Goal: Task Accomplishment & Management: Manage account settings

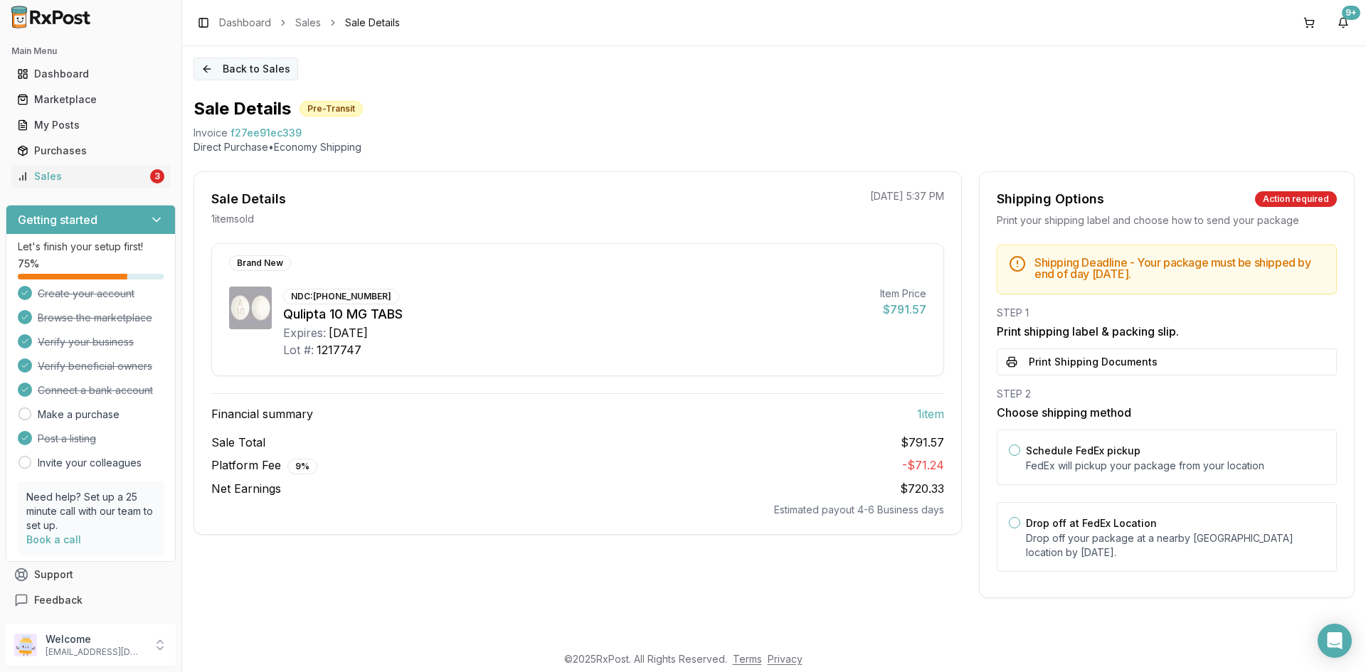
click at [234, 76] on button "Back to Sales" at bounding box center [245, 69] width 105 height 23
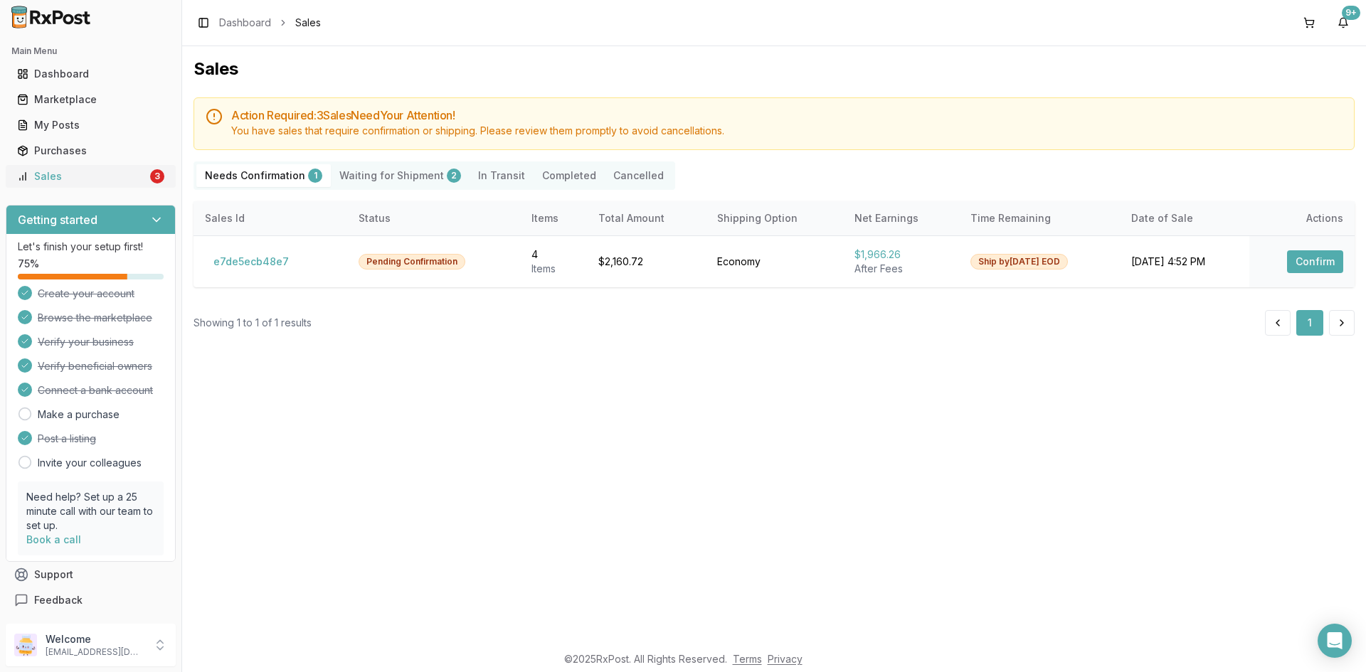
click at [144, 181] on link "Sales 3" at bounding box center [90, 177] width 159 height 26
click at [1295, 265] on button "Confirm" at bounding box center [1315, 261] width 56 height 23
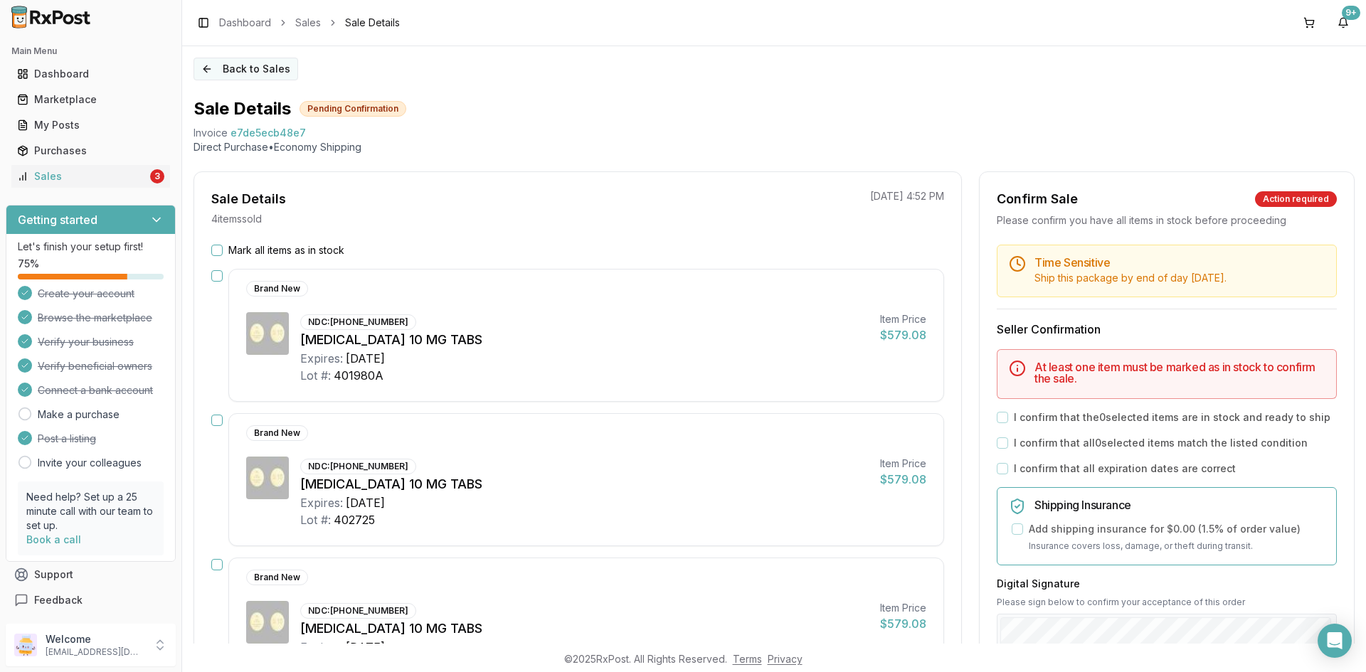
click at [240, 68] on button "Back to Sales" at bounding box center [245, 69] width 105 height 23
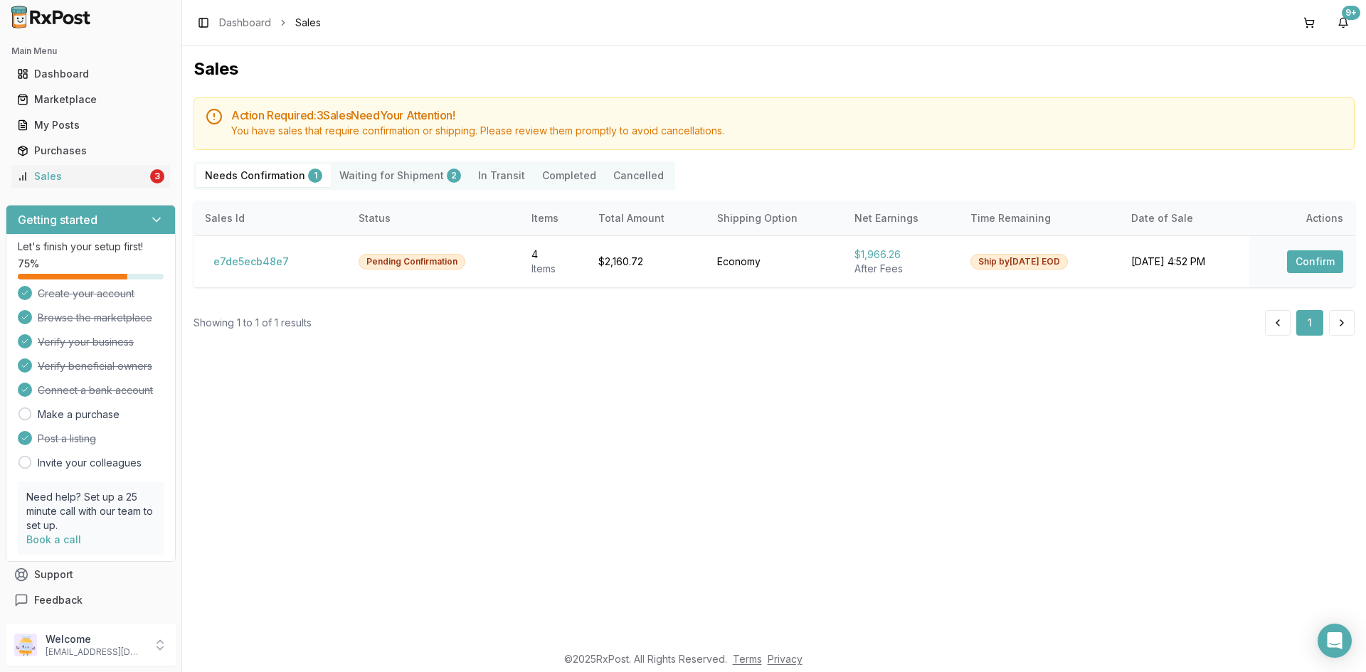
click at [417, 174] on Shipment "Waiting for Shipment 2" at bounding box center [400, 175] width 139 height 23
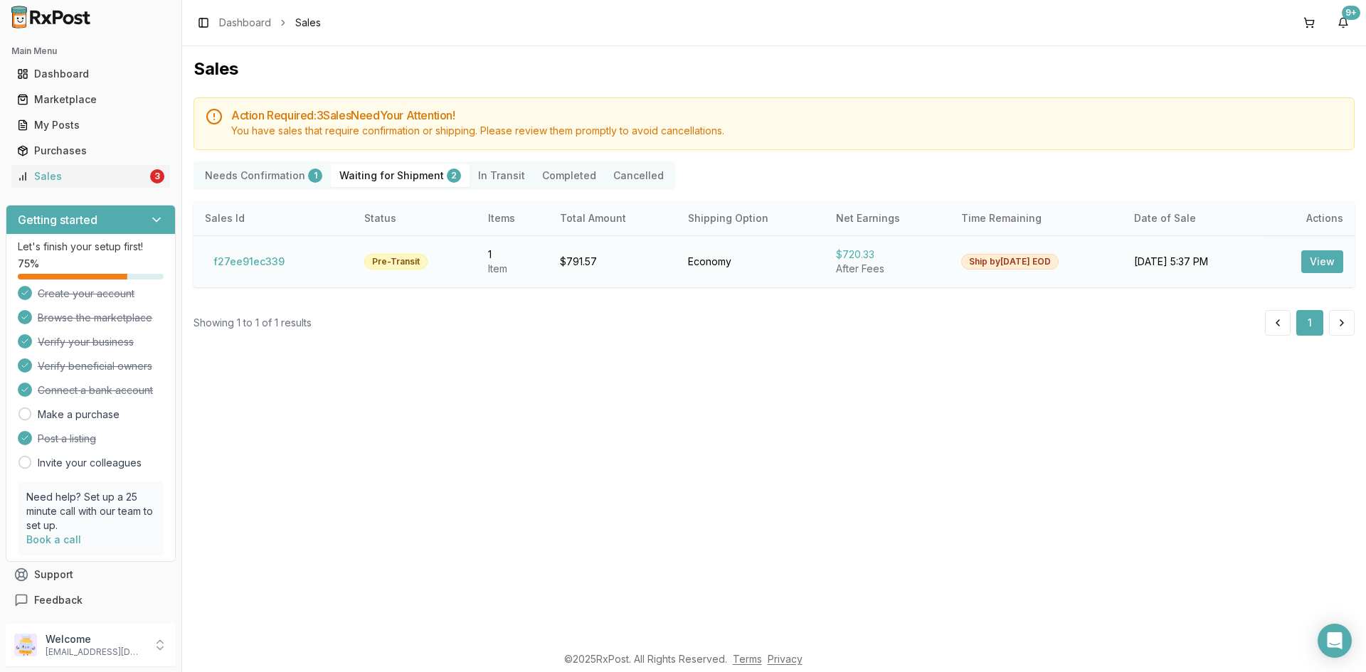
click at [1326, 261] on button "View" at bounding box center [1322, 261] width 42 height 23
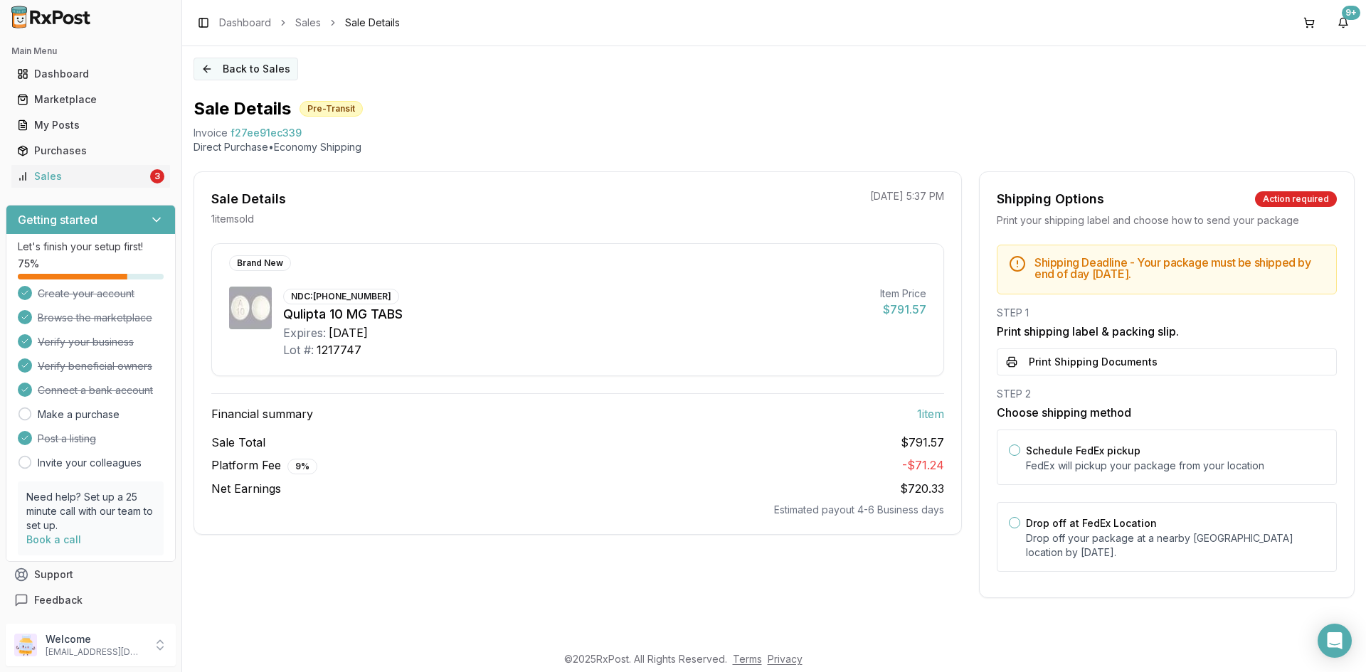
click at [257, 65] on button "Back to Sales" at bounding box center [245, 69] width 105 height 23
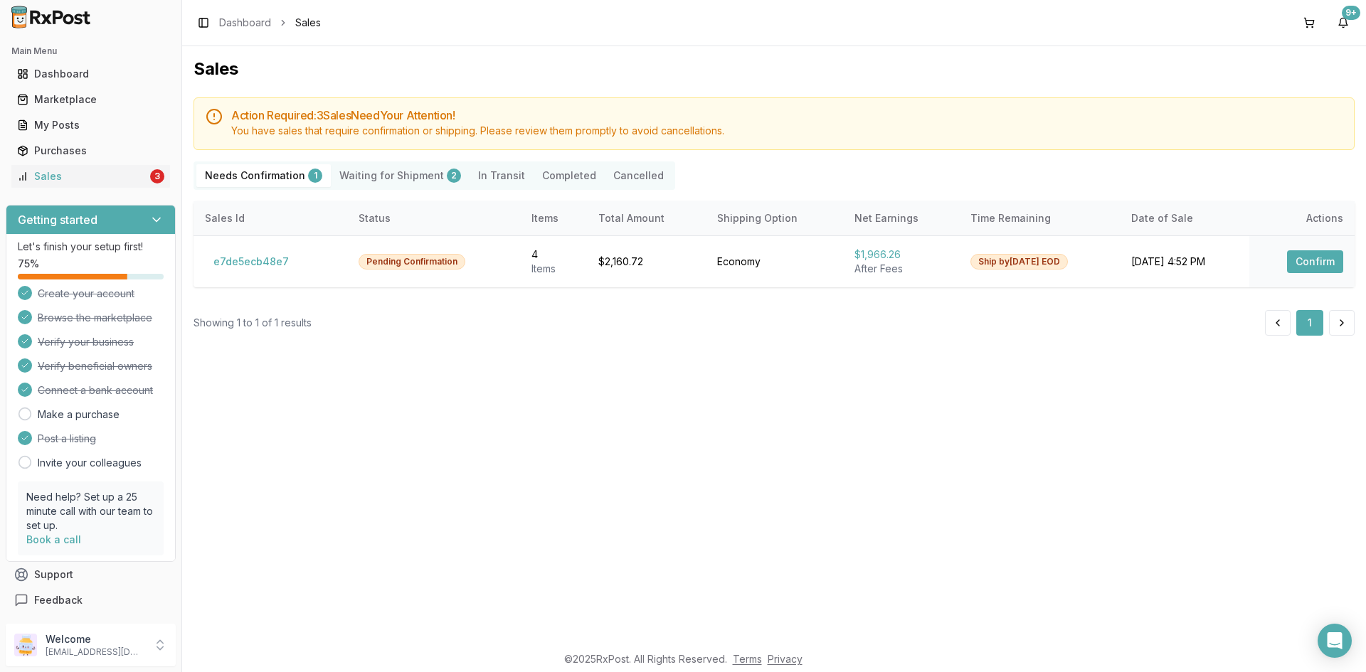
click at [432, 170] on Shipment "Waiting for Shipment 2" at bounding box center [400, 175] width 139 height 23
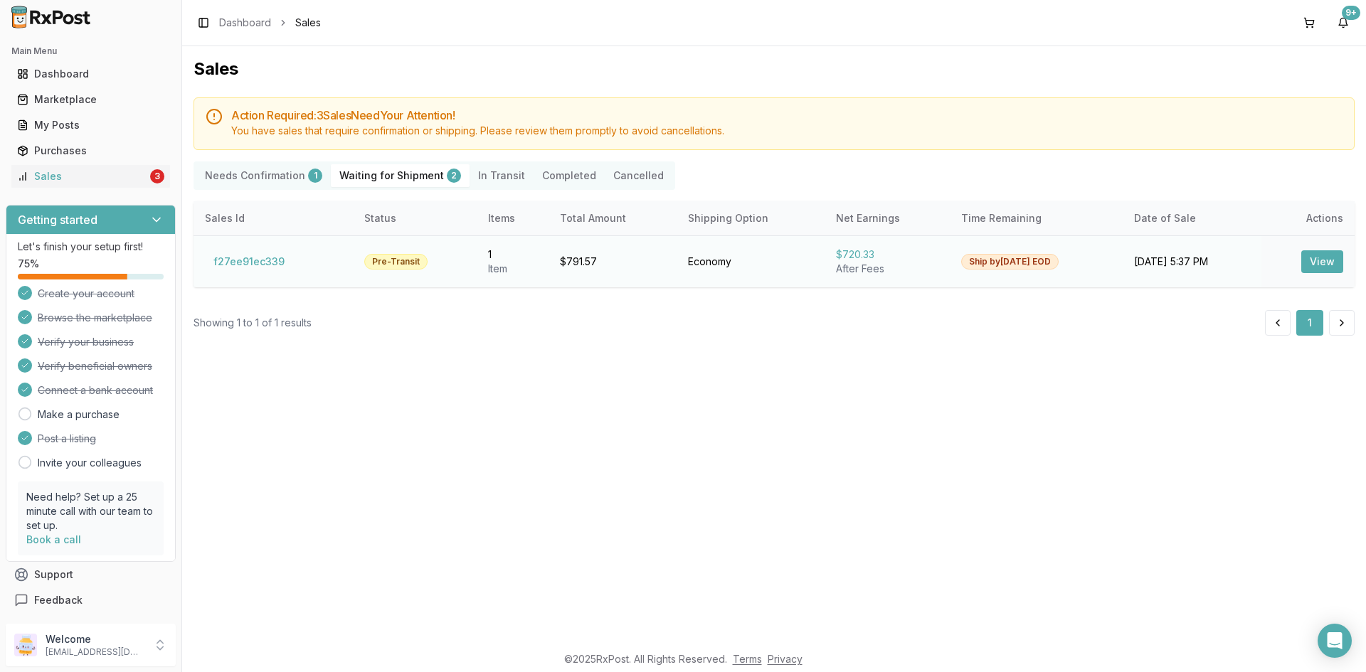
click at [1321, 259] on button "View" at bounding box center [1322, 261] width 42 height 23
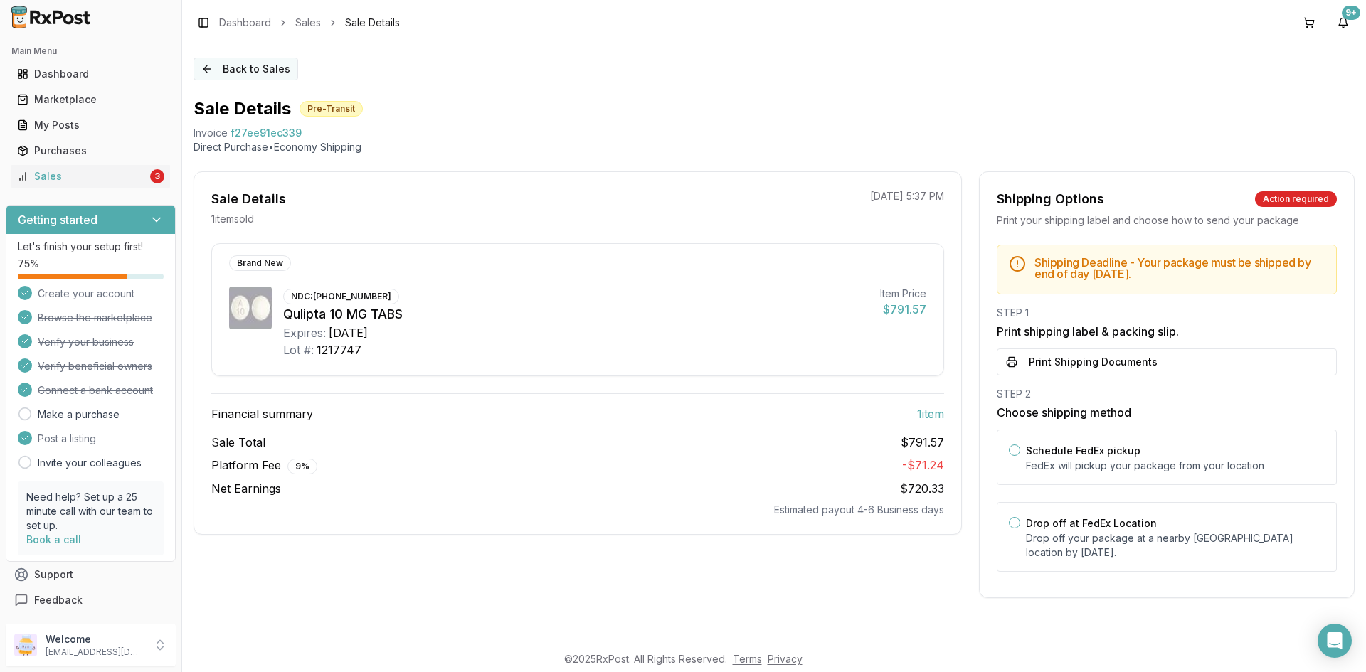
click at [223, 71] on button "Back to Sales" at bounding box center [245, 69] width 105 height 23
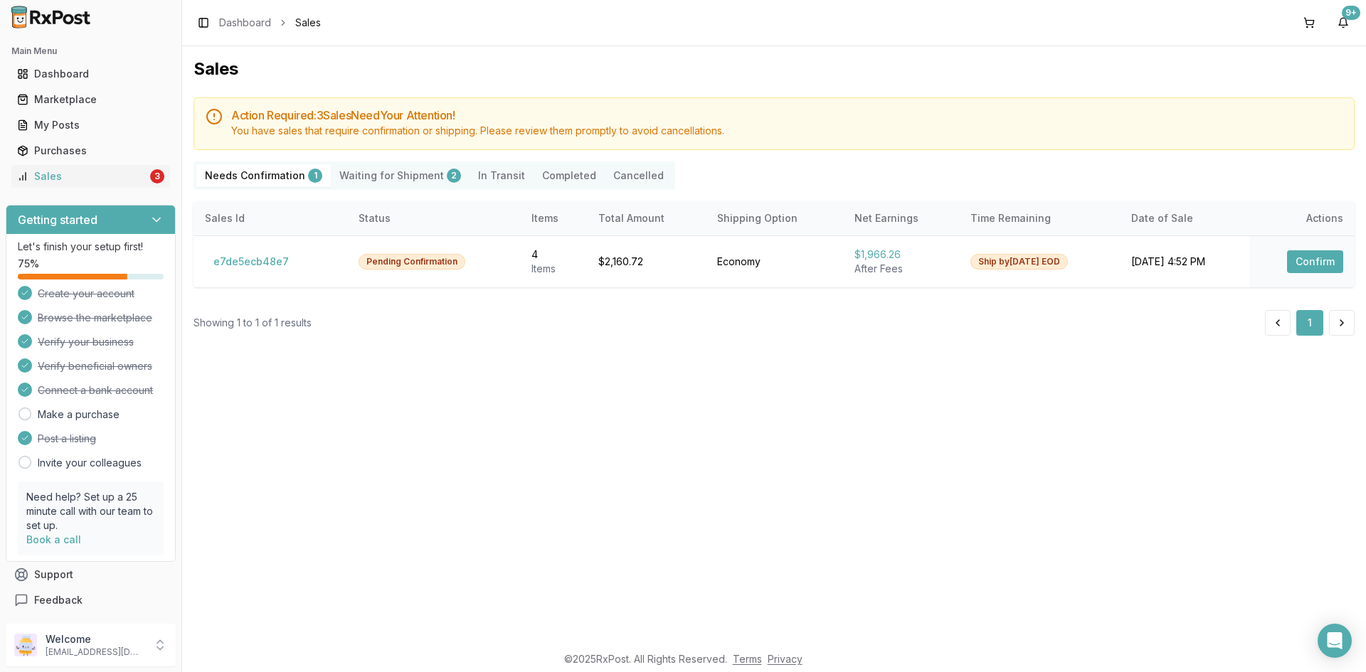
click at [281, 169] on Confirmation "Needs Confirmation 1" at bounding box center [263, 175] width 134 height 23
click at [1305, 265] on button "Confirm" at bounding box center [1315, 261] width 56 height 23
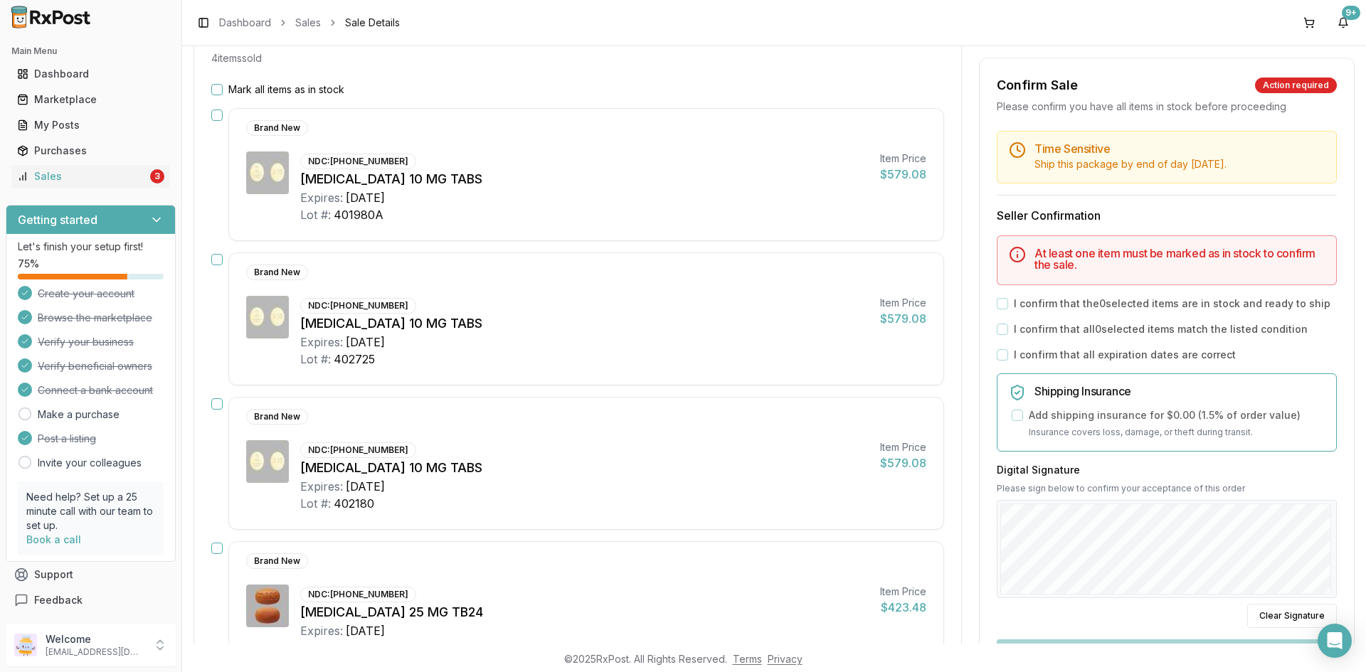
scroll to position [159, 0]
click at [215, 119] on button "button" at bounding box center [216, 116] width 11 height 11
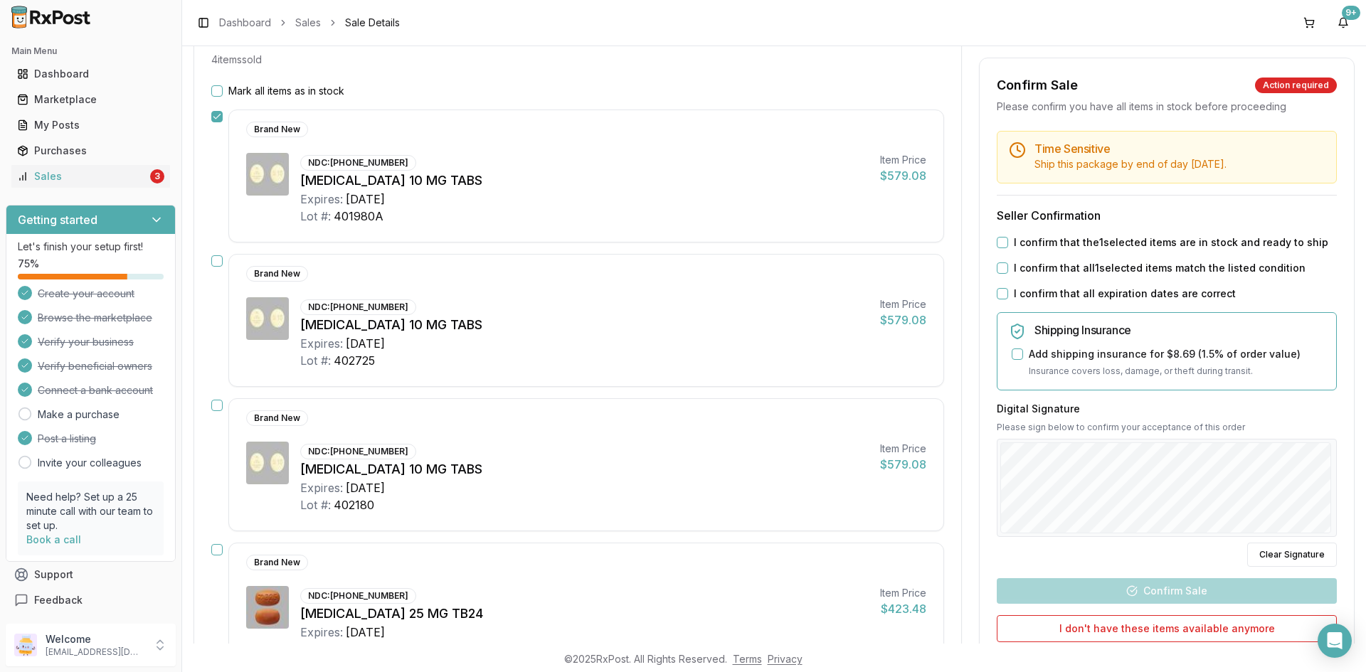
click at [214, 258] on button "button" at bounding box center [216, 260] width 11 height 11
click at [223, 403] on div "Brand New NDC: [PHONE_NUMBER] [MEDICAL_DATA] 10 MG TABS Expires: [DATE] Lot #: …" at bounding box center [577, 464] width 733 height 133
click at [222, 406] on button "button" at bounding box center [216, 405] width 11 height 11
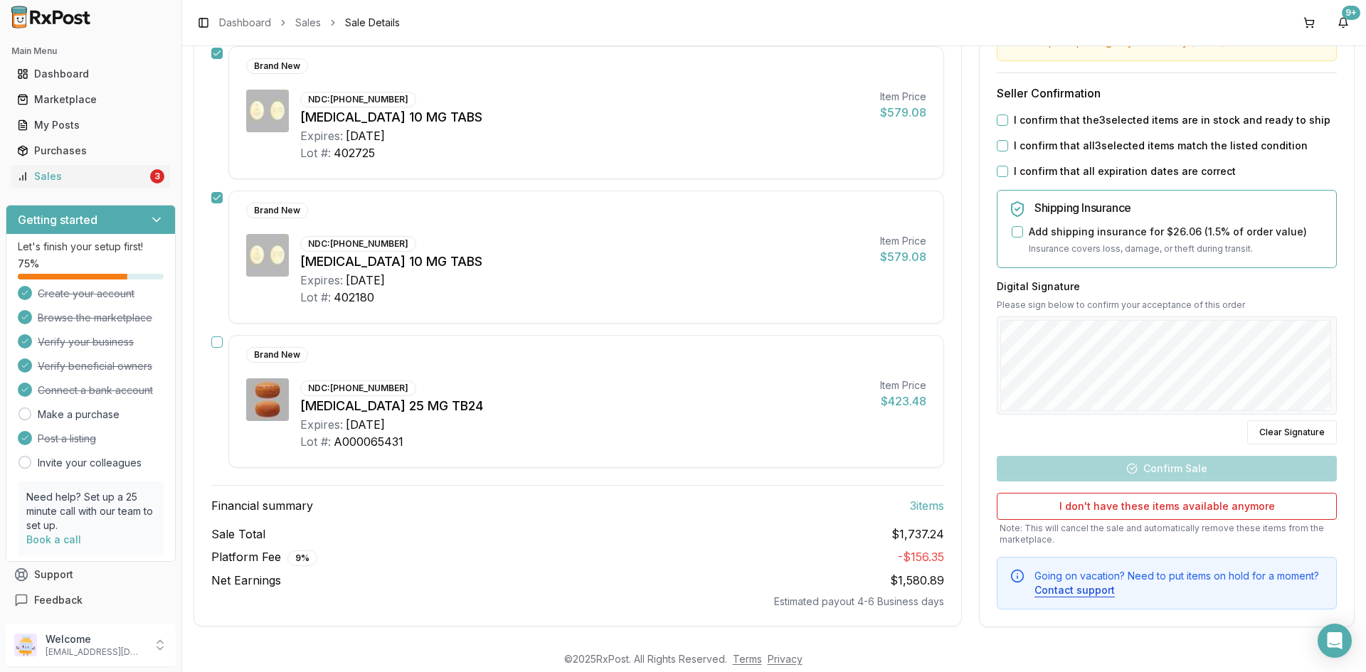
scroll to position [373, 0]
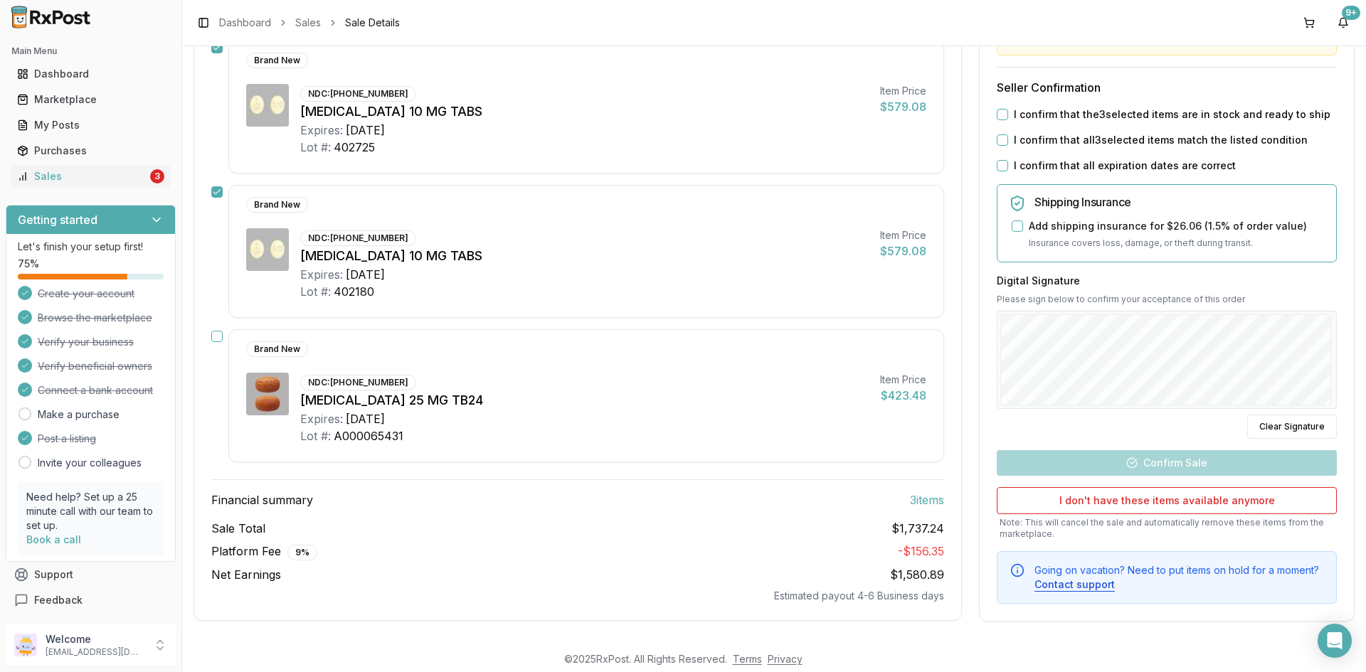
drag, startPoint x: 551, startPoint y: 423, endPoint x: 607, endPoint y: 418, distance: 55.6
click at [563, 442] on div "NDC: [PHONE_NUMBER] [MEDICAL_DATA] 25 MG TB24 Expires: [DATE] Lot #: A000065431" at bounding box center [584, 409] width 568 height 72
drag, startPoint x: 1056, startPoint y: 164, endPoint x: 1036, endPoint y: 147, distance: 25.7
click at [1045, 154] on div "Time Sensitive Ship this package by end of day [DATE] . Seller Confirmation I c…" at bounding box center [1166, 303] width 374 height 601
click at [1000, 112] on button "I confirm that the 3 selected items are in stock and ready to ship" at bounding box center [1002, 114] width 11 height 11
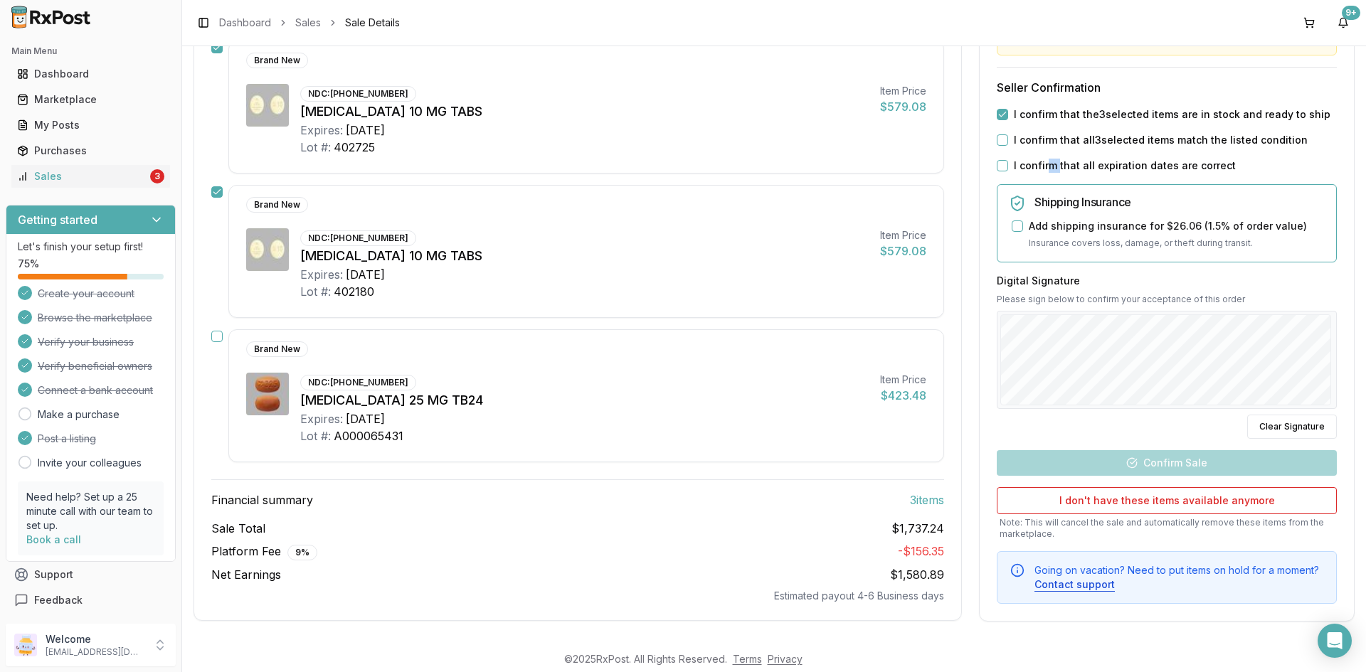
click at [1000, 142] on button "I confirm that all 3 selected items match the listed condition" at bounding box center [1002, 139] width 11 height 11
click at [1002, 170] on button "I confirm that all expiration dates are correct" at bounding box center [1002, 165] width 11 height 11
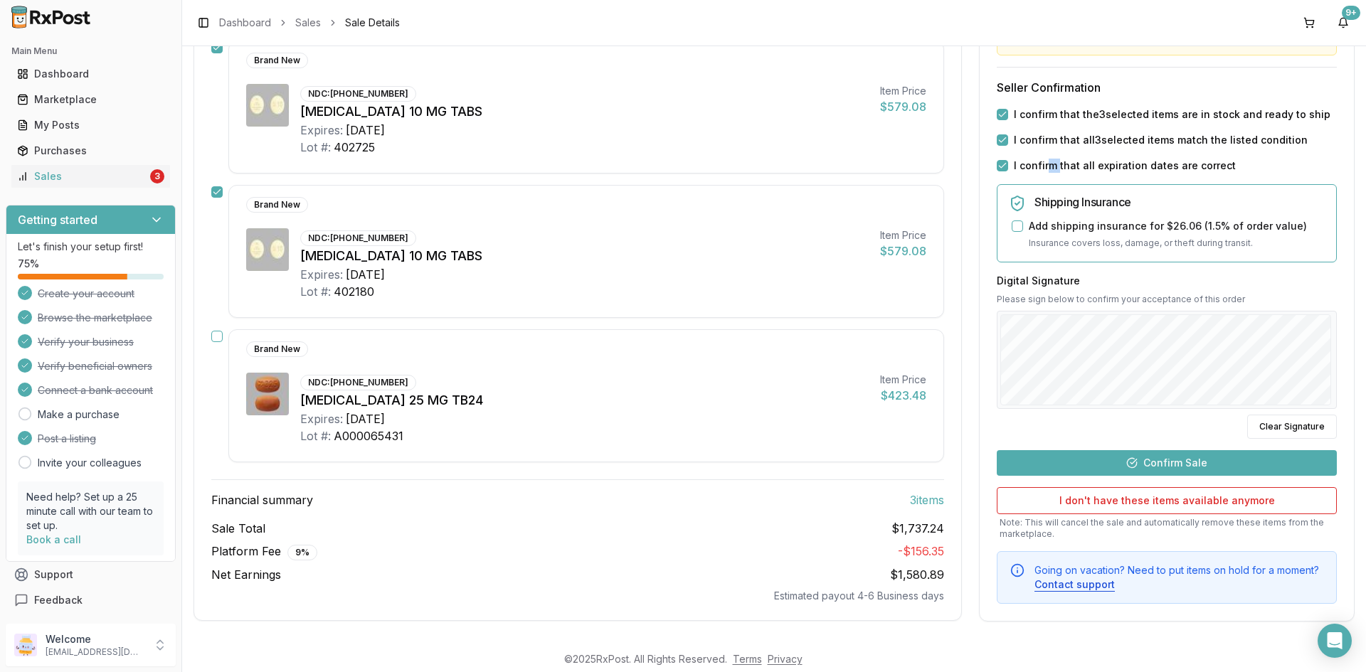
click at [1164, 461] on button "Confirm Sale" at bounding box center [1167, 463] width 340 height 26
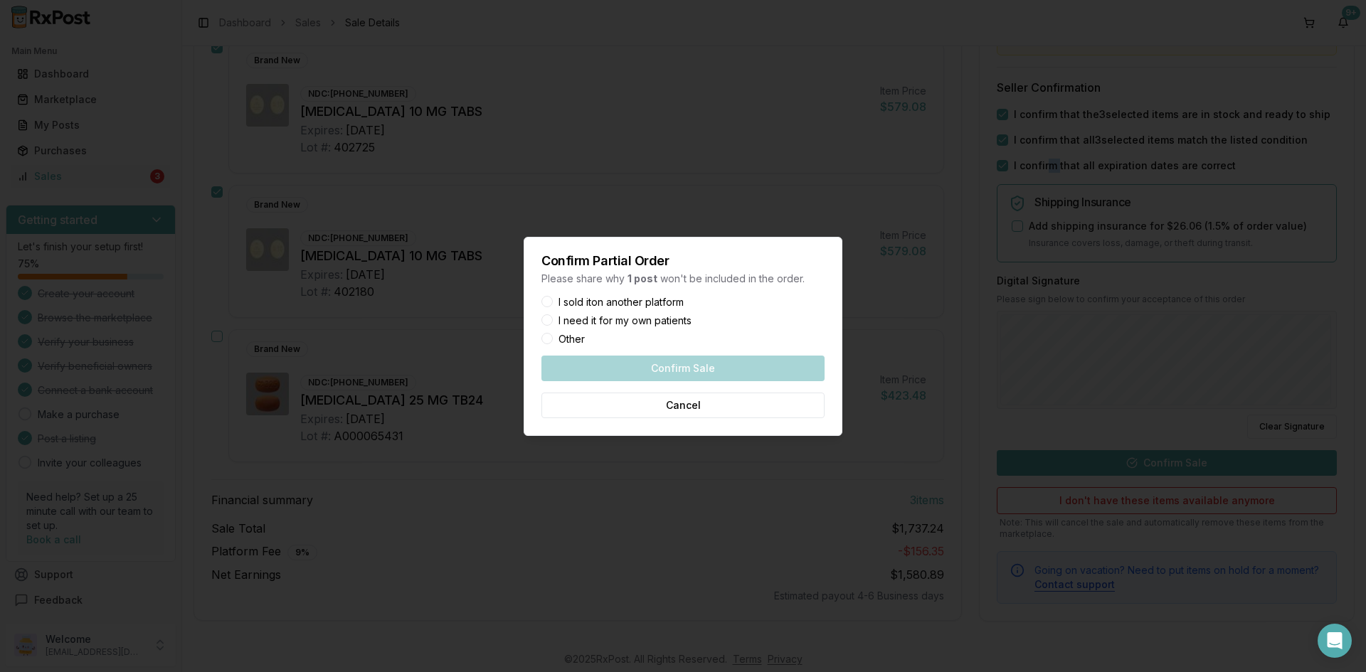
click at [546, 302] on button "I sold it on another platform" at bounding box center [546, 301] width 11 height 11
click at [632, 363] on button "Confirm Sale" at bounding box center [682, 369] width 283 height 26
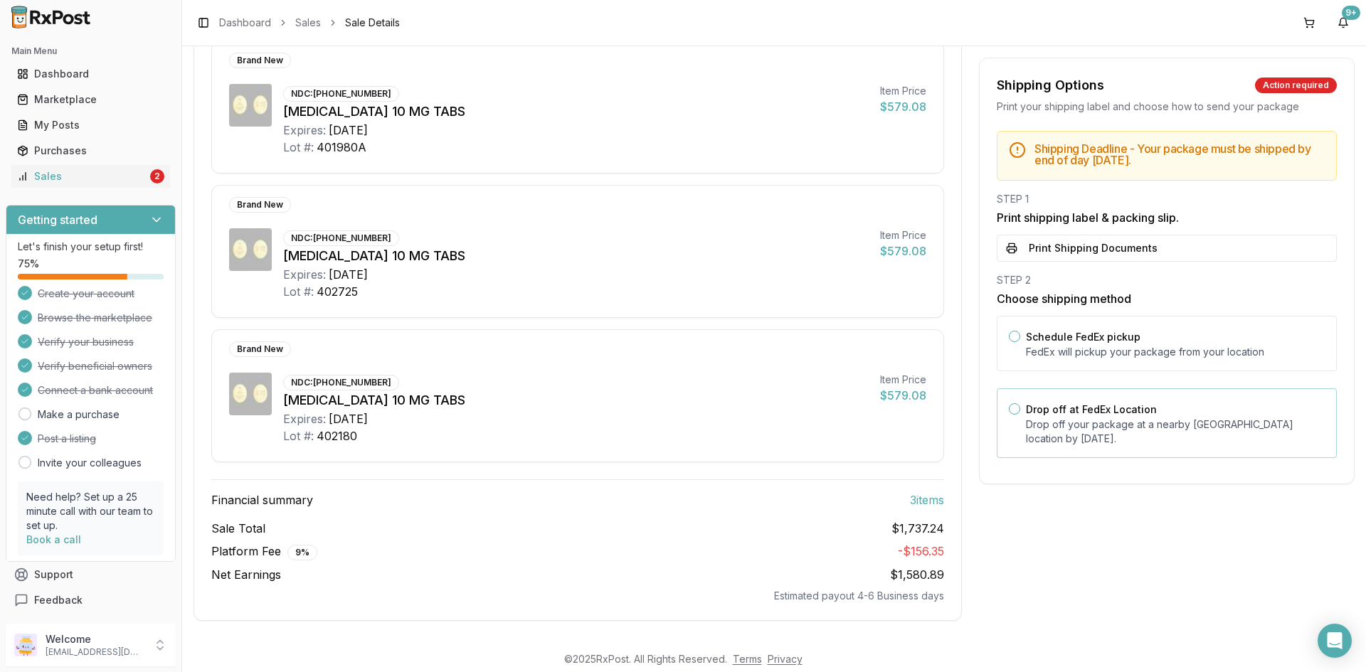
click at [1018, 409] on div "Drop off at FedEx Location Drop off your package at a nearby [GEOGRAPHIC_DATA] …" at bounding box center [1167, 423] width 340 height 70
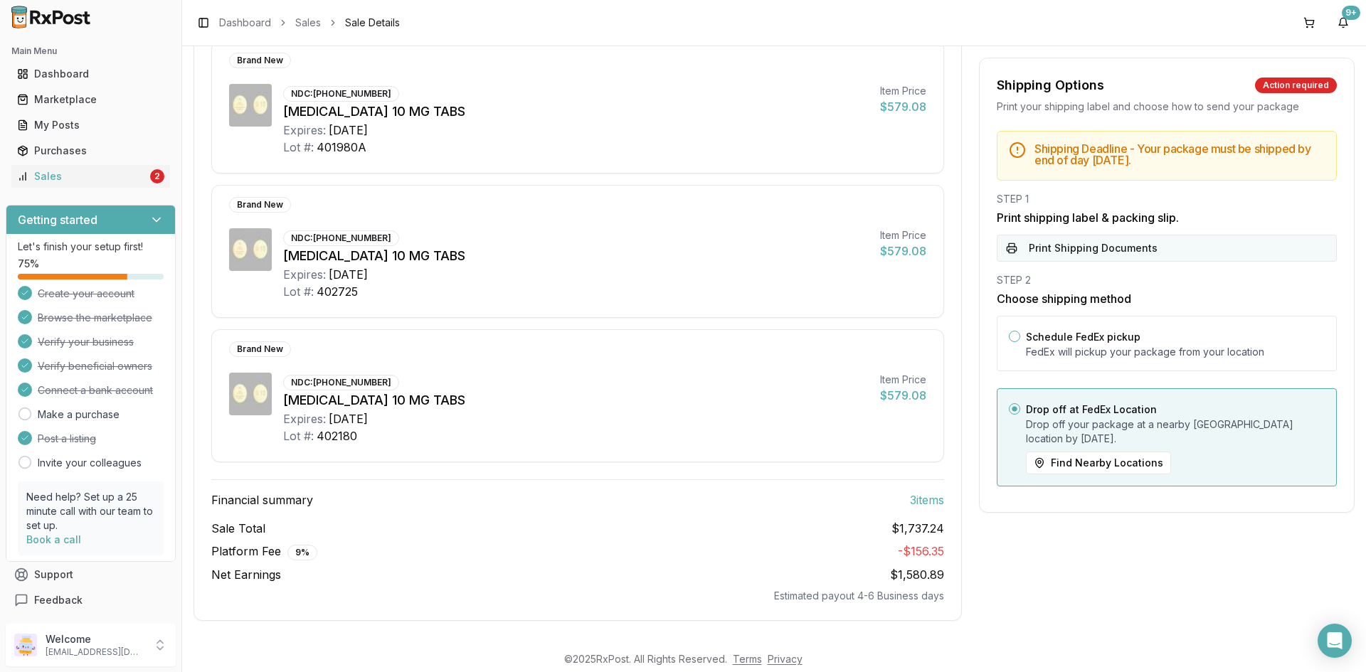
click at [1152, 243] on button "Print Shipping Documents" at bounding box center [1167, 248] width 340 height 27
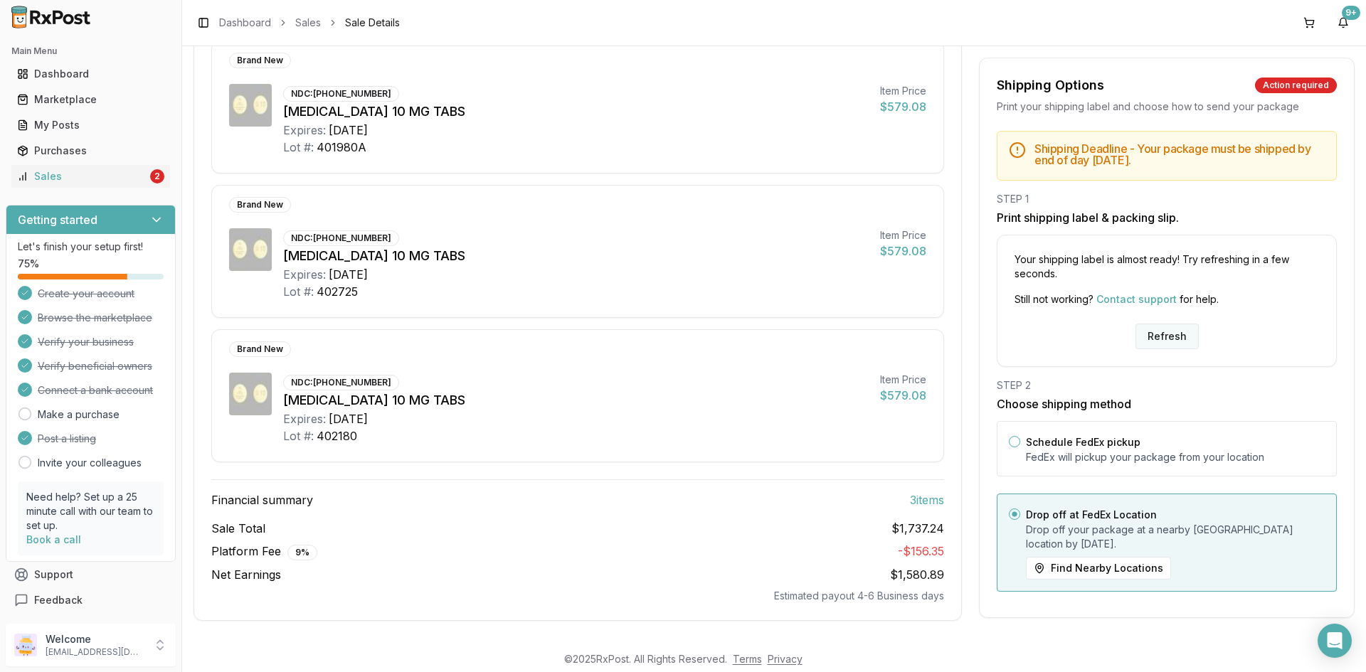
click at [1156, 337] on button "Refresh" at bounding box center [1166, 337] width 63 height 26
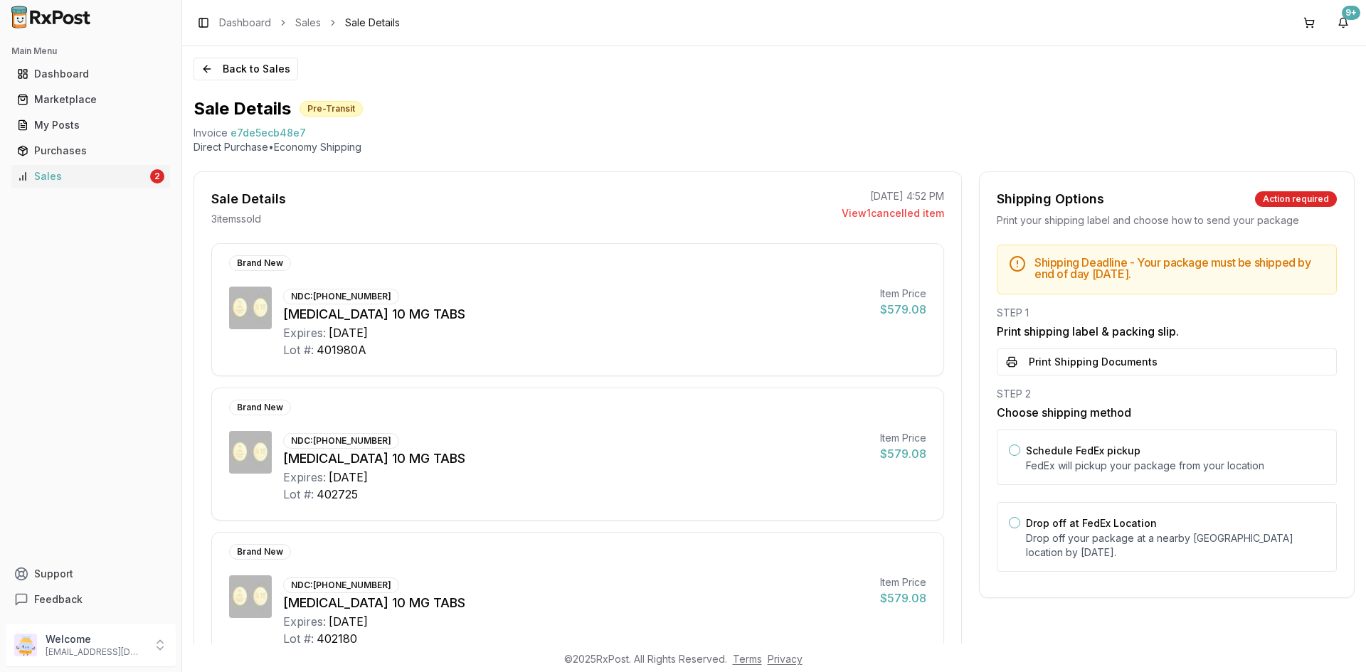
click at [1073, 360] on button "Print Shipping Documents" at bounding box center [1167, 362] width 340 height 27
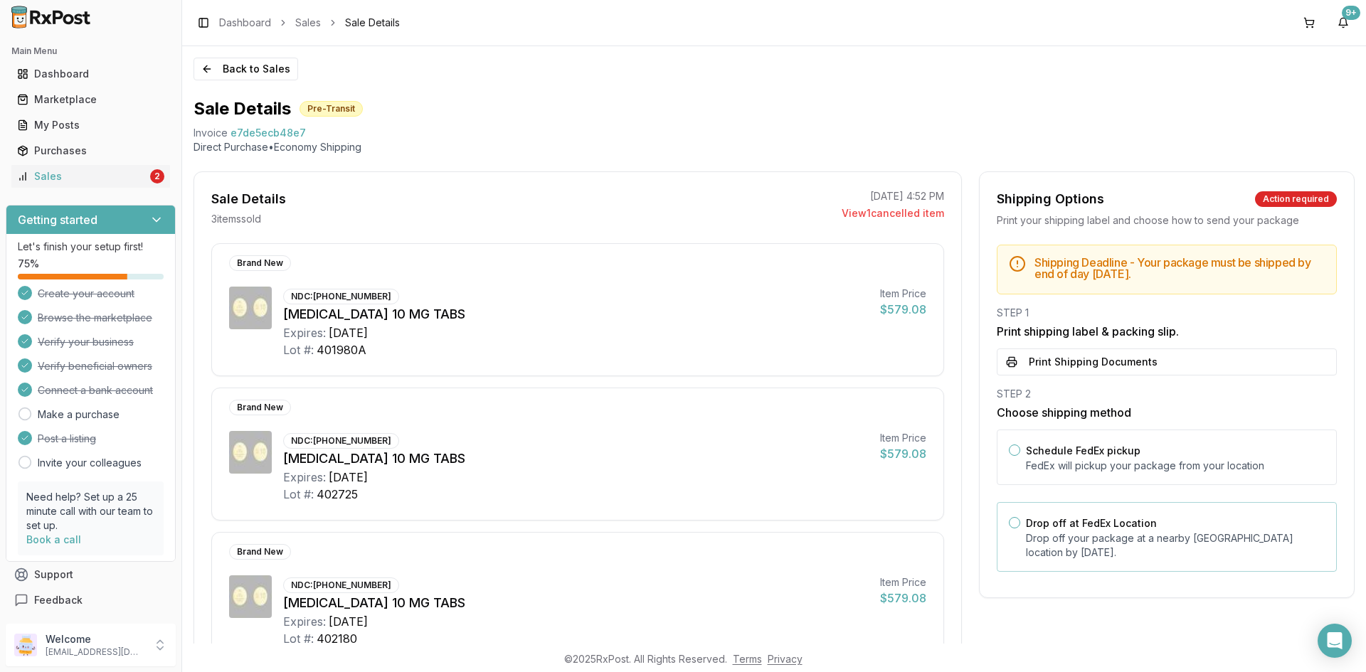
click at [1009, 522] on button "Drop off at FedEx Location" at bounding box center [1014, 522] width 11 height 11
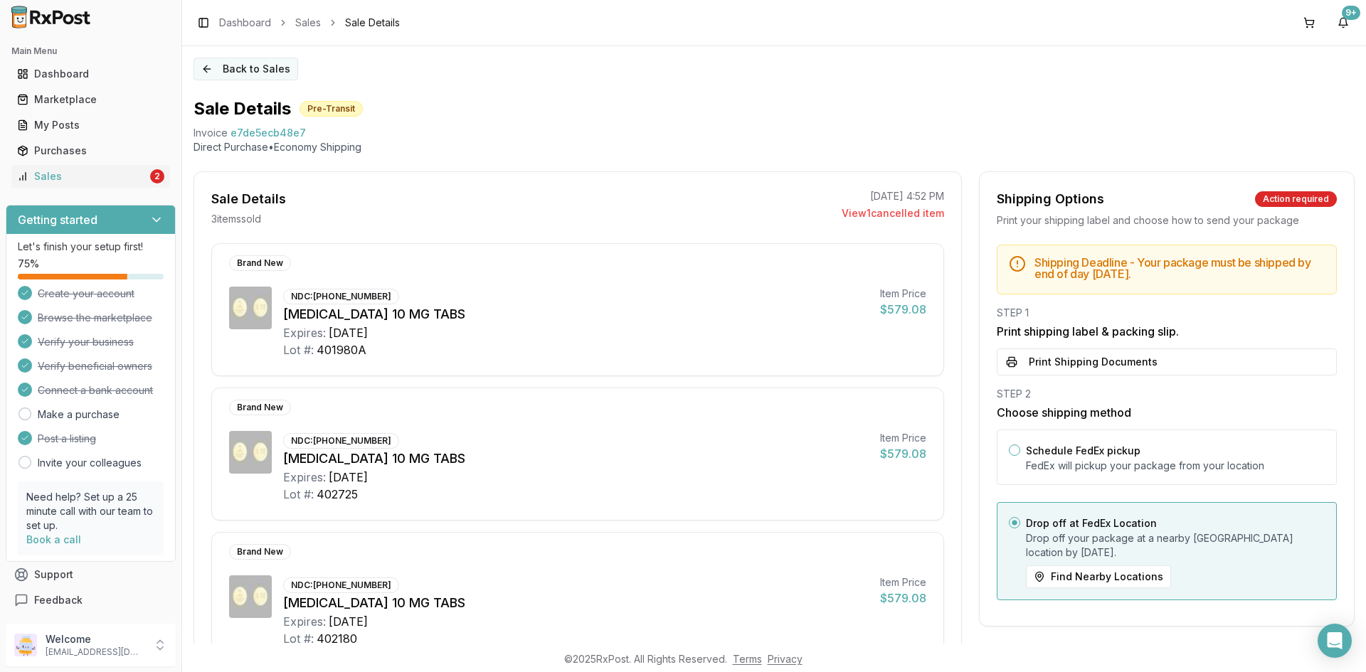
click at [240, 69] on button "Back to Sales" at bounding box center [245, 69] width 105 height 23
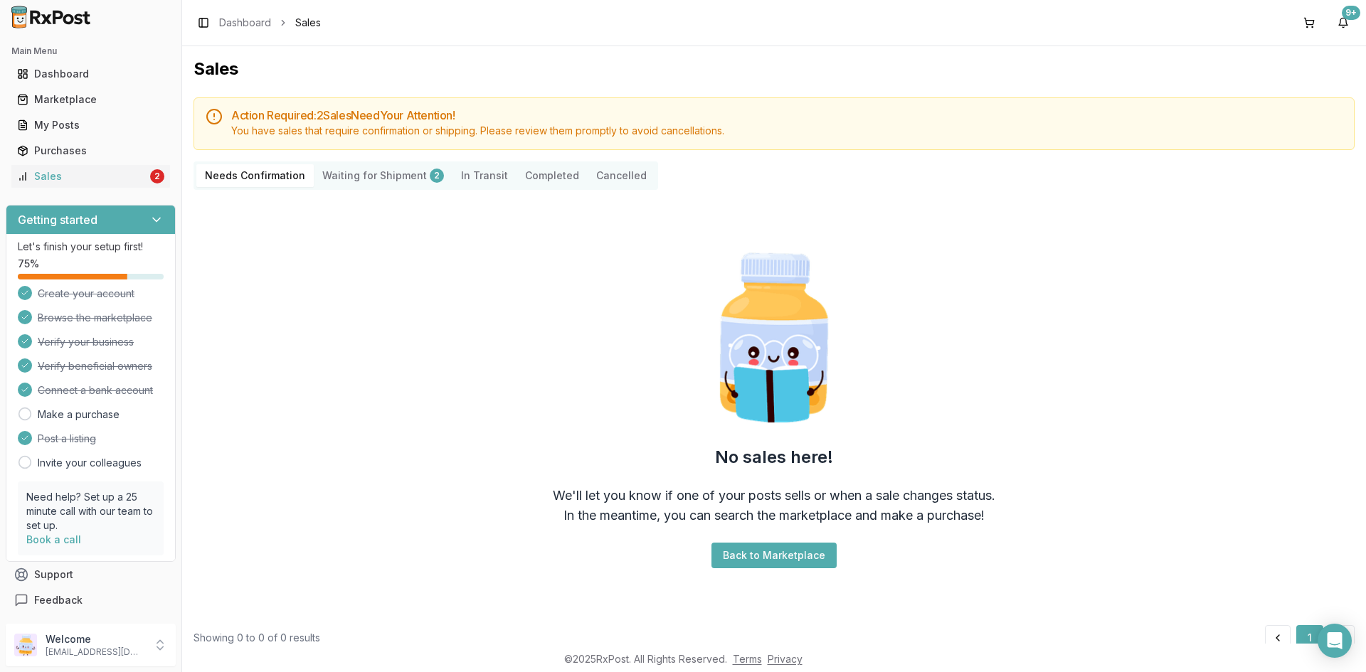
click at [373, 169] on Shipment "Waiting for Shipment 2" at bounding box center [383, 175] width 139 height 23
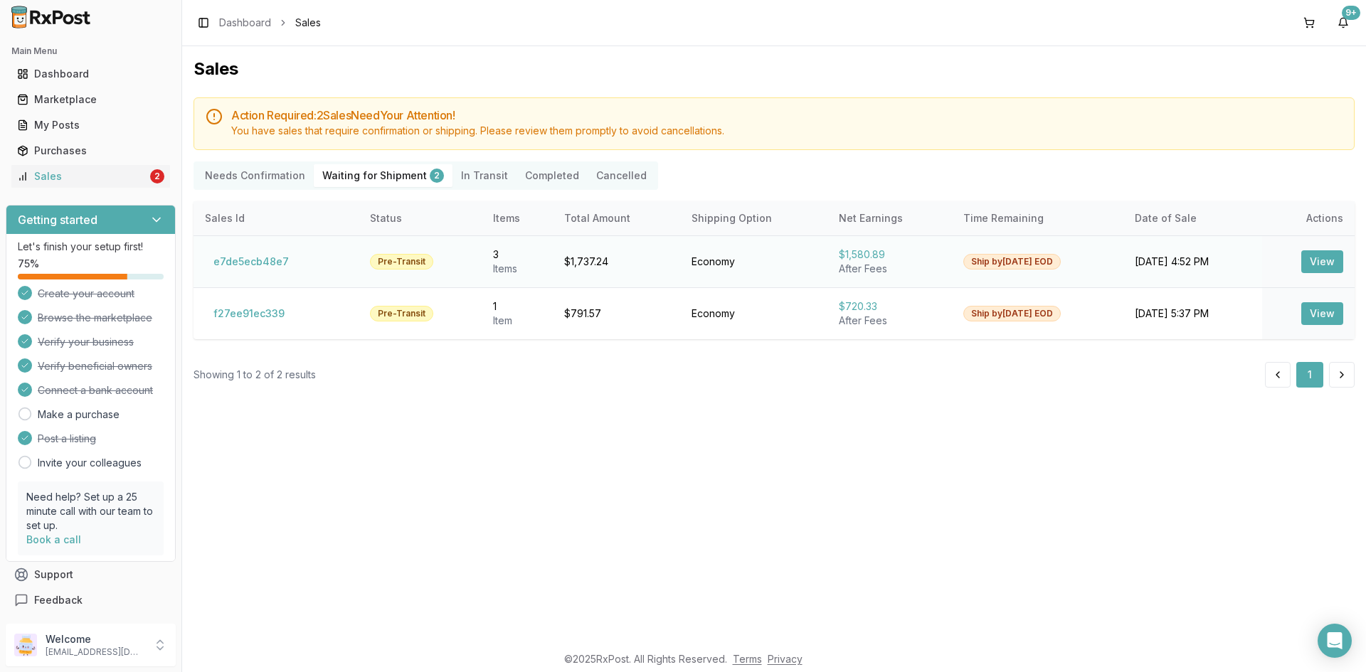
click at [1319, 263] on button "View" at bounding box center [1322, 261] width 42 height 23
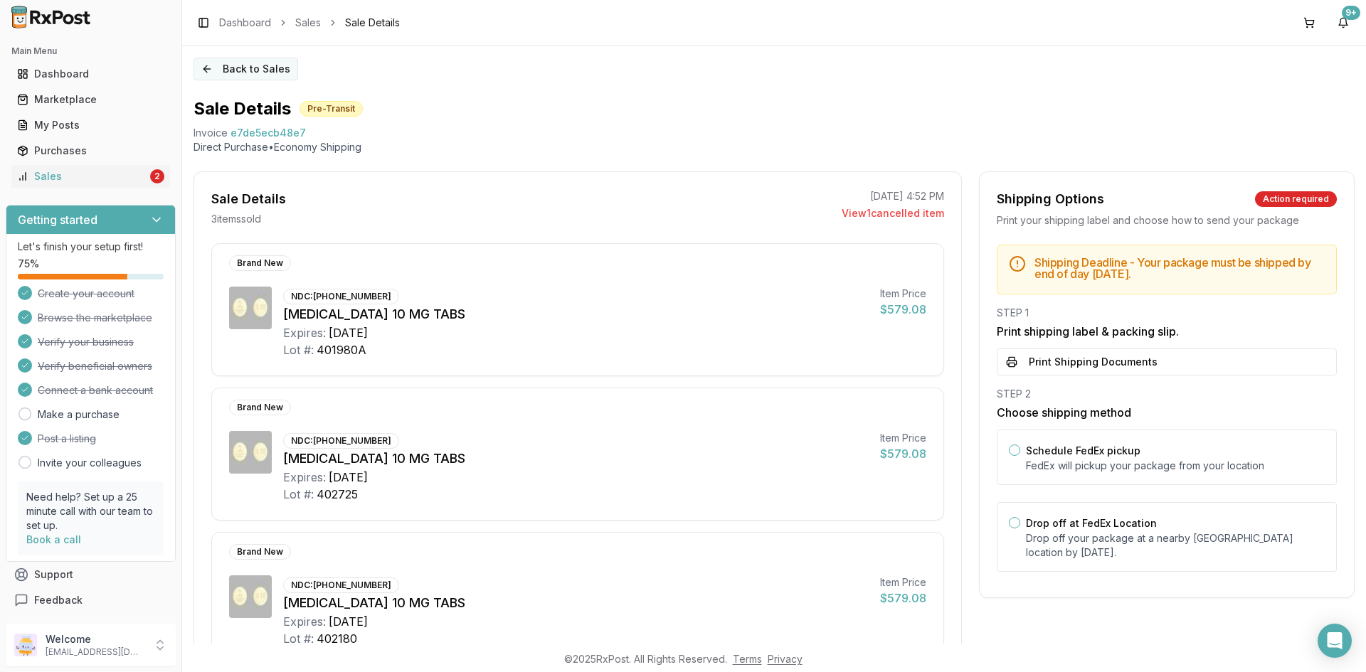
click at [272, 77] on button "Back to Sales" at bounding box center [245, 69] width 105 height 23
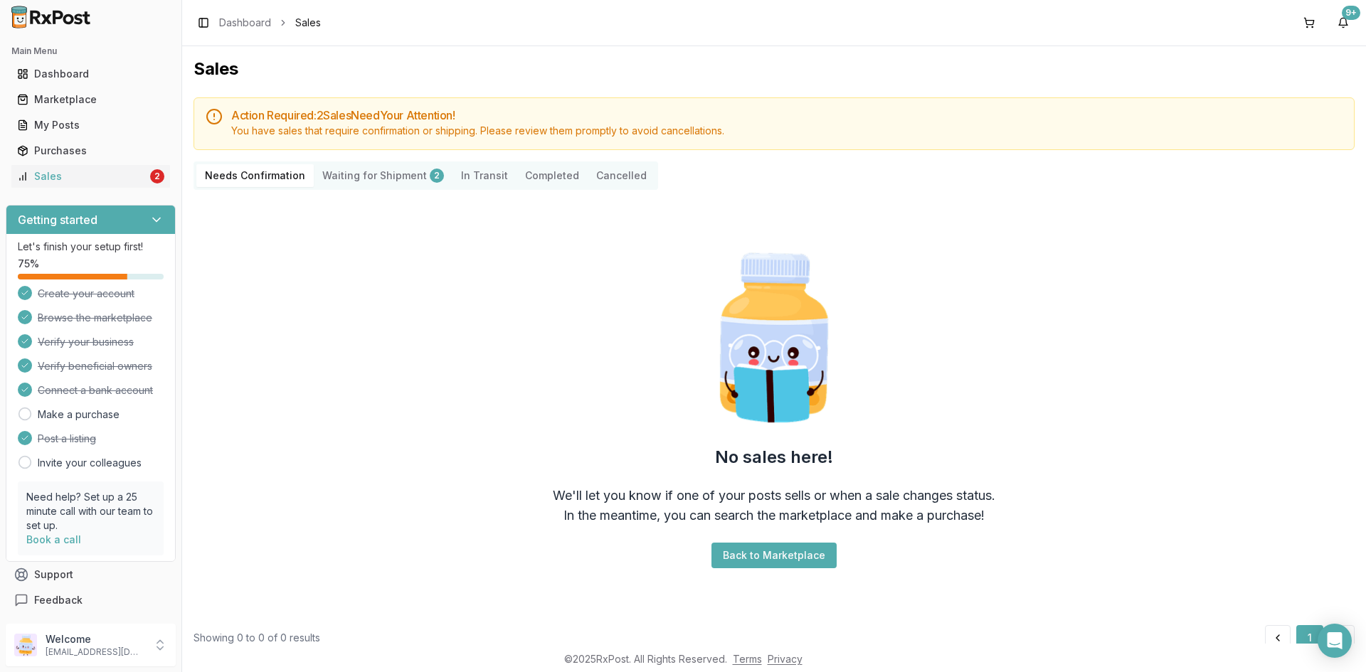
click at [381, 174] on Shipment "Waiting for Shipment 2" at bounding box center [383, 175] width 139 height 23
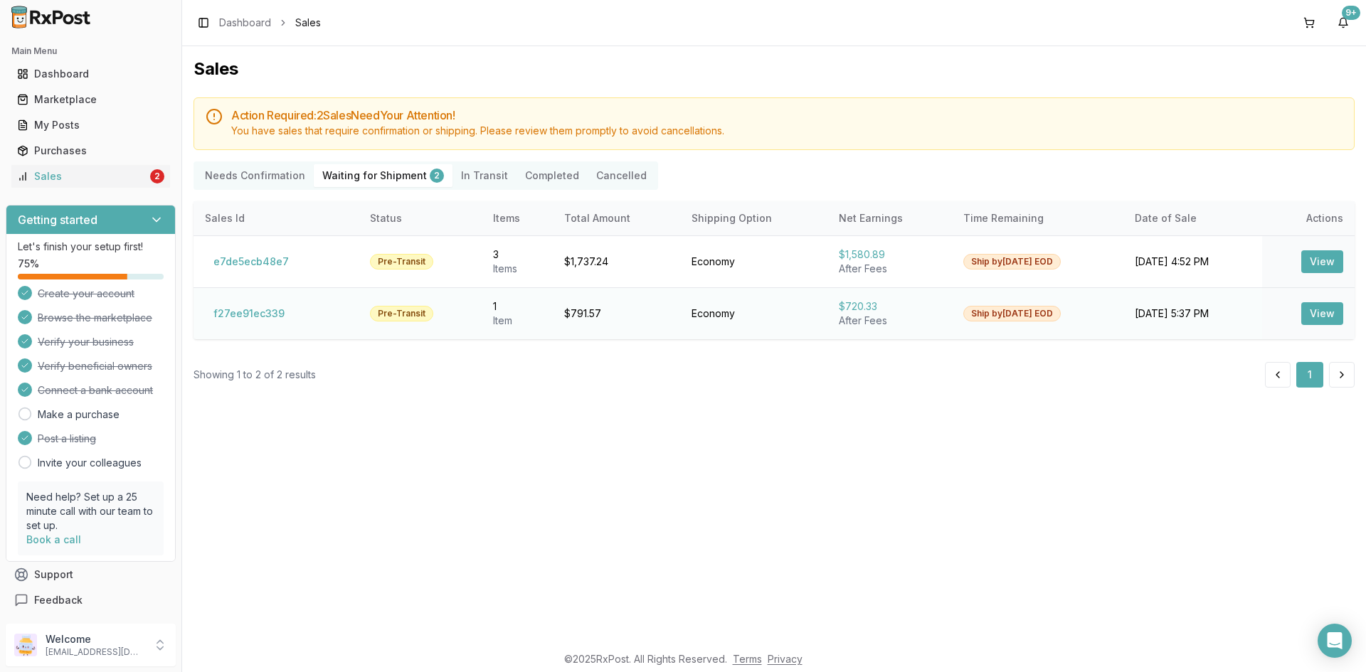
click at [1317, 319] on button "View" at bounding box center [1322, 313] width 42 height 23
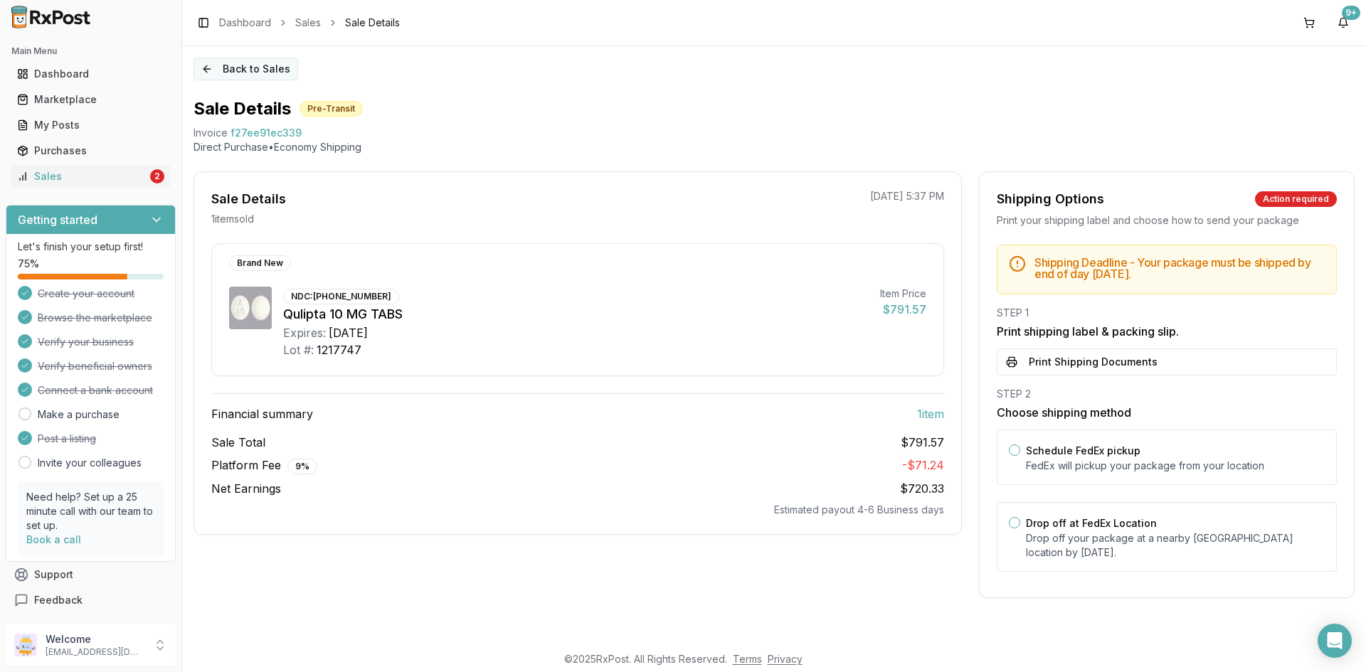
click at [269, 61] on button "Back to Sales" at bounding box center [245, 69] width 105 height 23
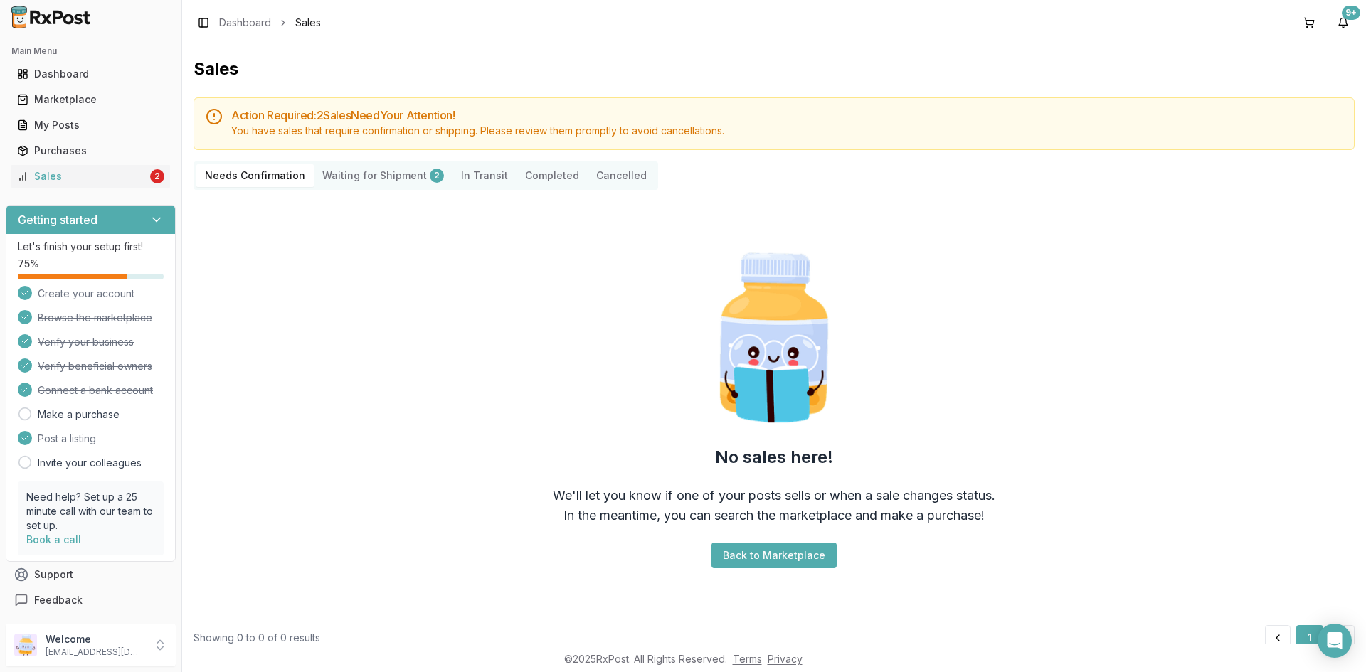
click at [396, 182] on Shipment "Waiting for Shipment 2" at bounding box center [383, 175] width 139 height 23
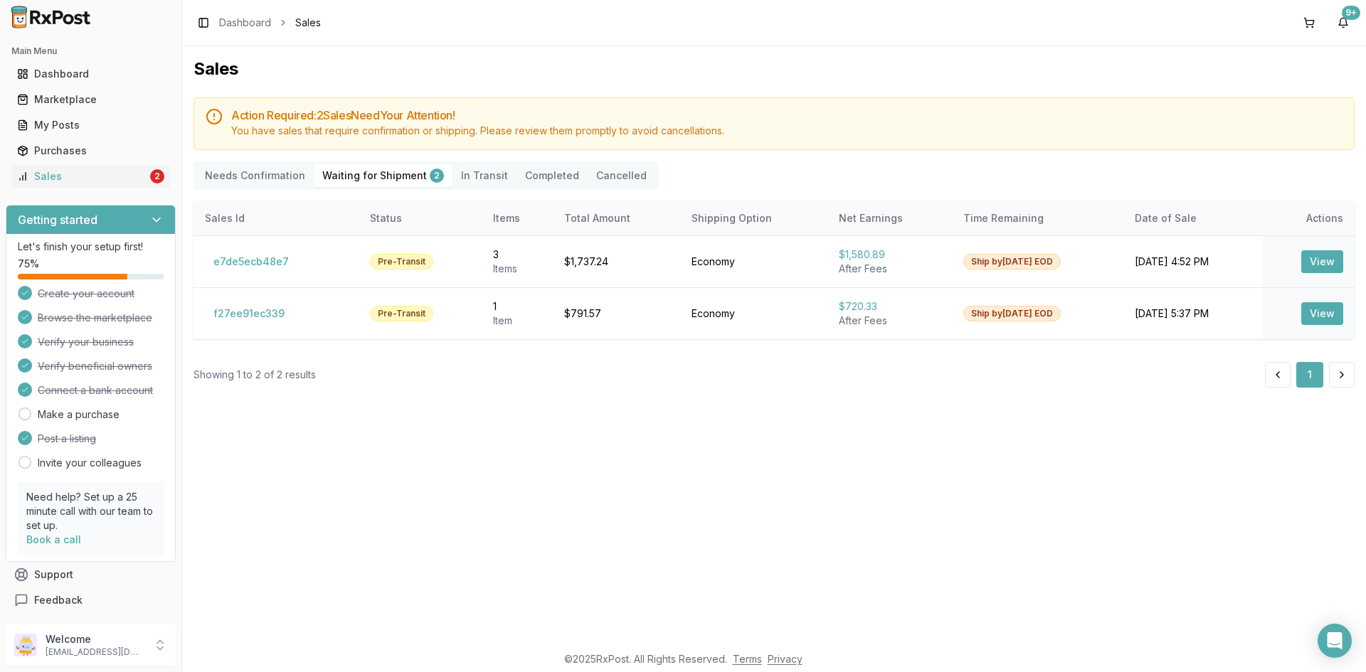
click at [430, 169] on div "2" at bounding box center [437, 176] width 14 height 14
click at [1314, 307] on button "View" at bounding box center [1322, 313] width 42 height 23
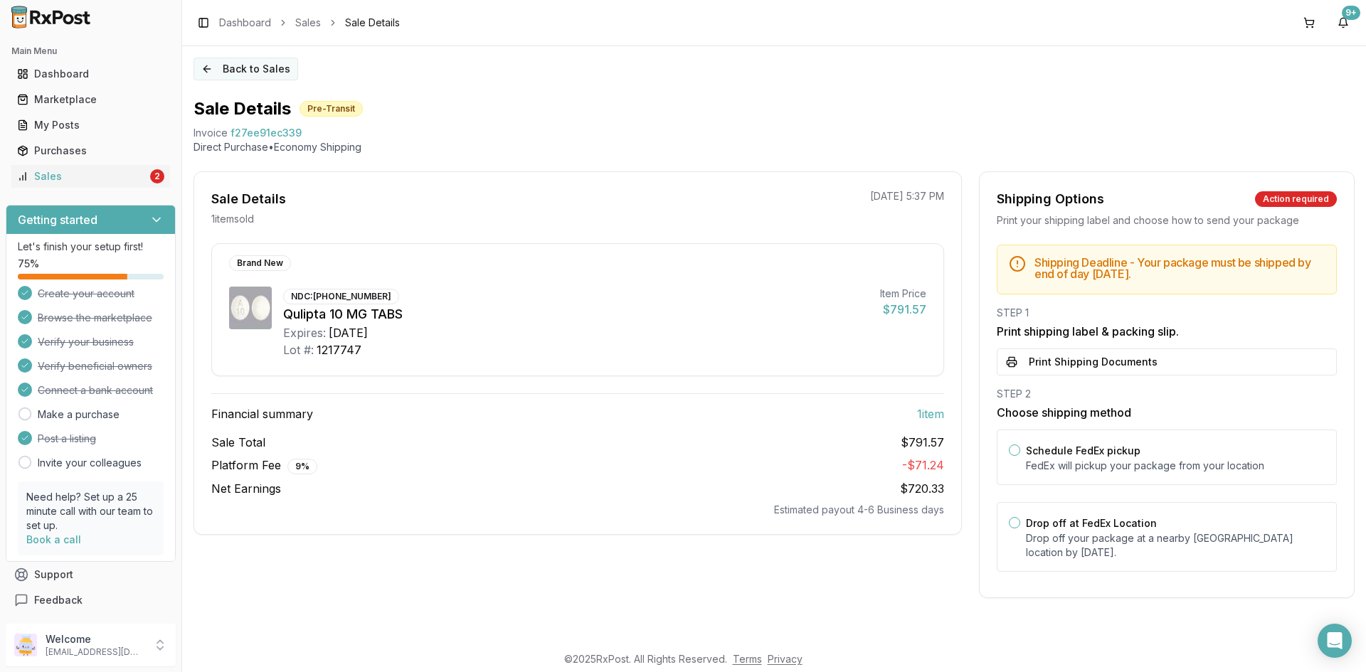
click at [273, 70] on button "Back to Sales" at bounding box center [245, 69] width 105 height 23
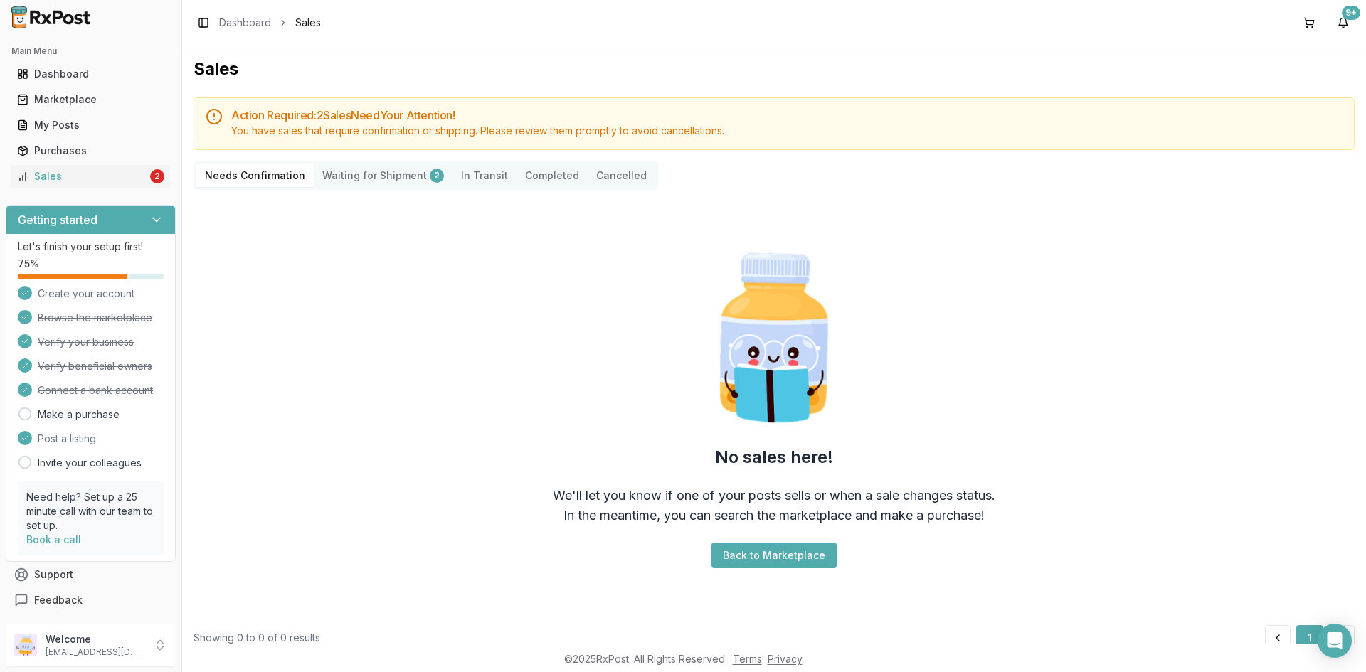
click at [379, 174] on Shipment "Waiting for Shipment 2" at bounding box center [383, 175] width 139 height 23
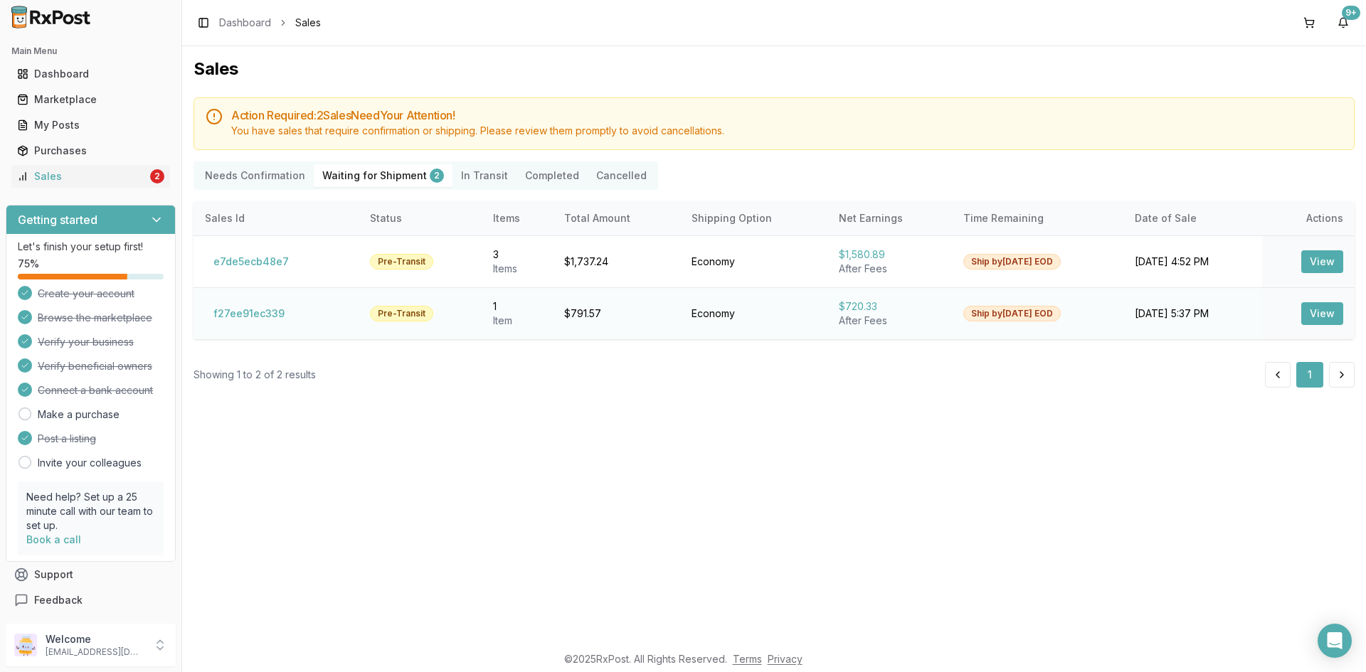
click at [1317, 307] on button "View" at bounding box center [1322, 313] width 42 height 23
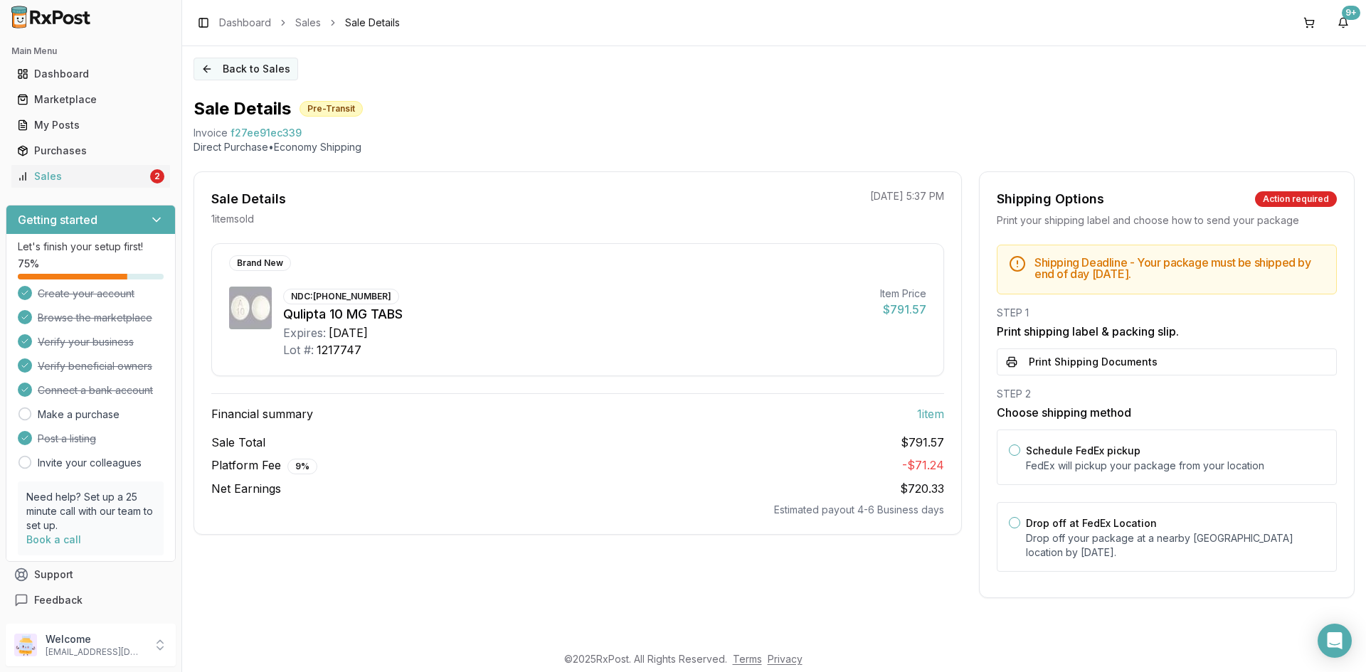
click at [234, 60] on button "Back to Sales" at bounding box center [245, 69] width 105 height 23
